Goal: Navigation & Orientation: Find specific page/section

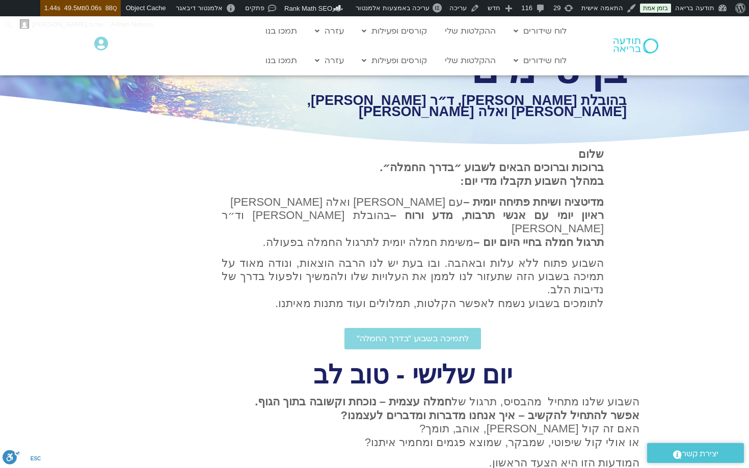
scroll to position [126, 0]
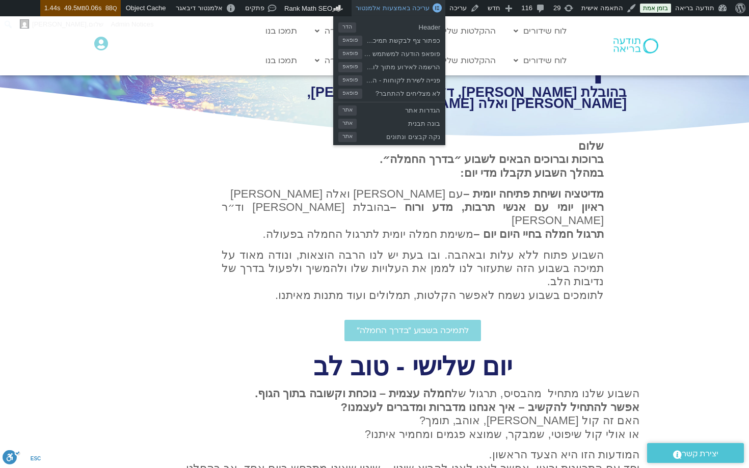
click at [402, 9] on span "עריכה באמצעות אלמנטור" at bounding box center [393, 8] width 74 height 8
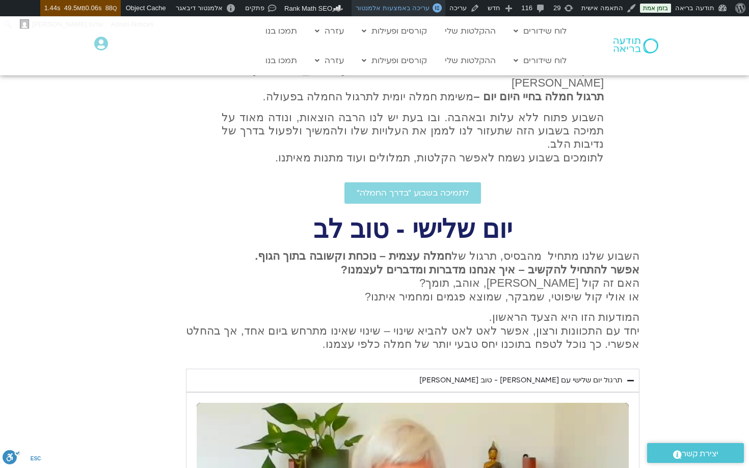
scroll to position [397, 0]
